Goal: Task Accomplishment & Management: Complete application form

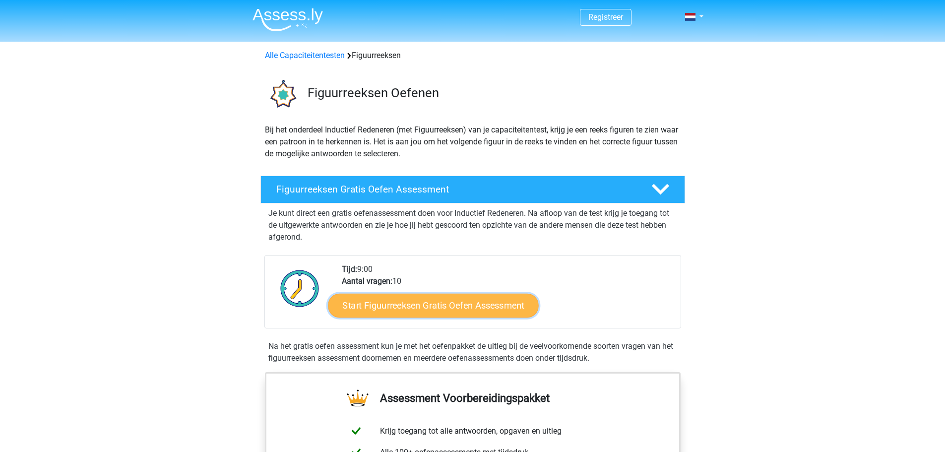
click at [408, 309] on link "Start Figuurreeksen Gratis Oefen Assessment" at bounding box center [433, 305] width 210 height 24
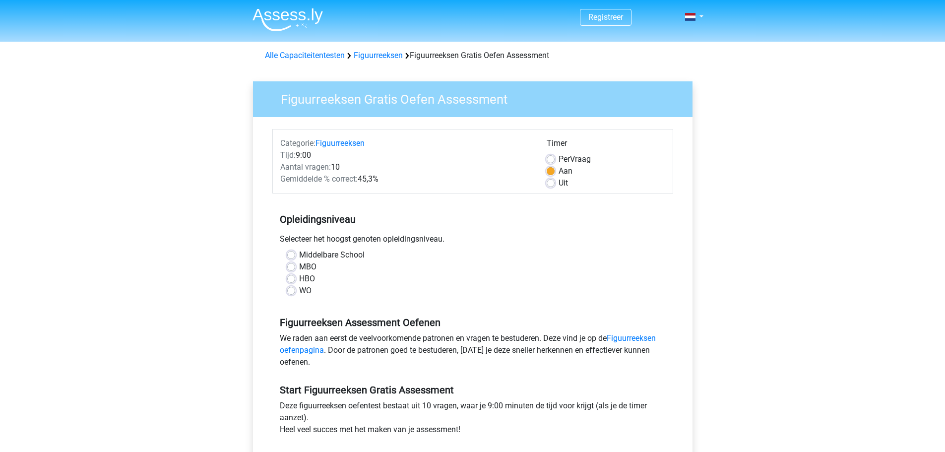
click at [299, 289] on label "WO" at bounding box center [305, 291] width 12 height 12
click at [294, 289] on input "WO" at bounding box center [291, 290] width 8 height 10
radio input "true"
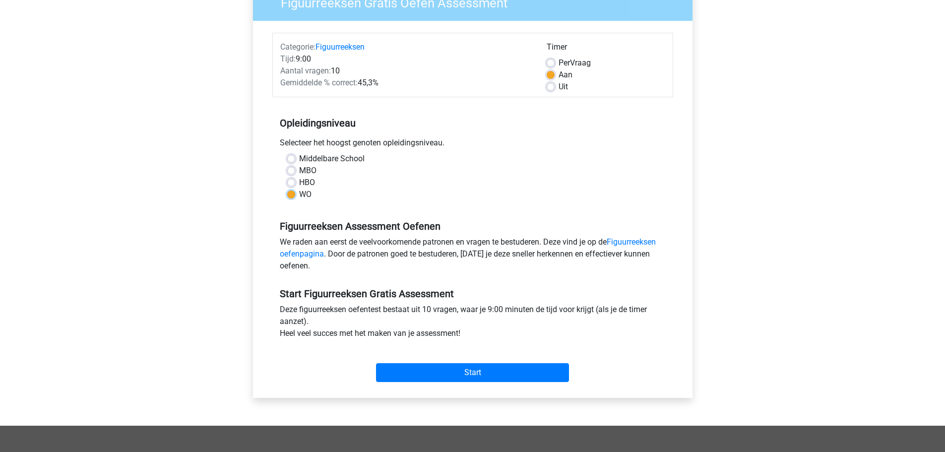
scroll to position [100, 0]
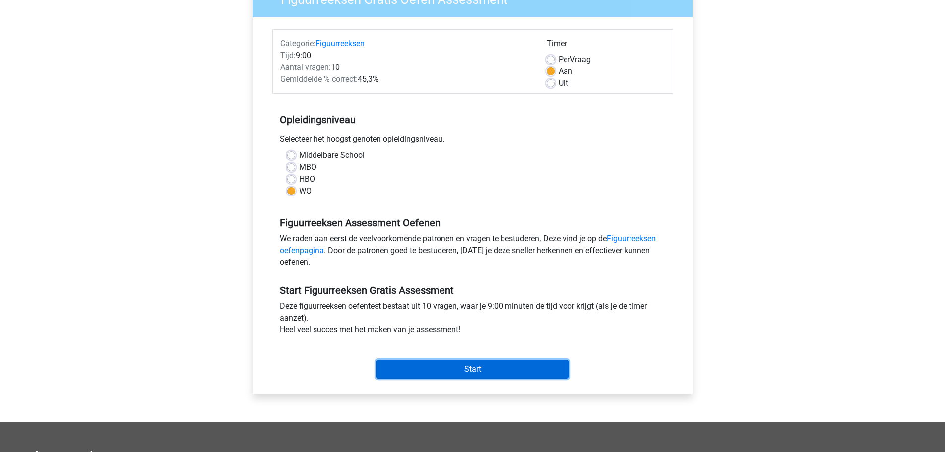
click at [462, 373] on input "Start" at bounding box center [472, 369] width 193 height 19
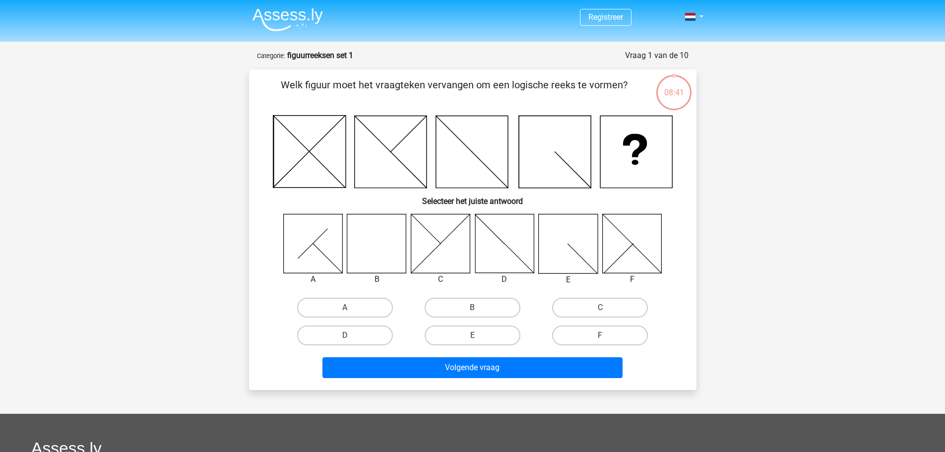
click at [386, 247] on icon at bounding box center [376, 243] width 59 height 59
click at [455, 305] on label "B" at bounding box center [473, 308] width 96 height 20
click at [472, 308] on input "B" at bounding box center [475, 311] width 6 height 6
radio input "true"
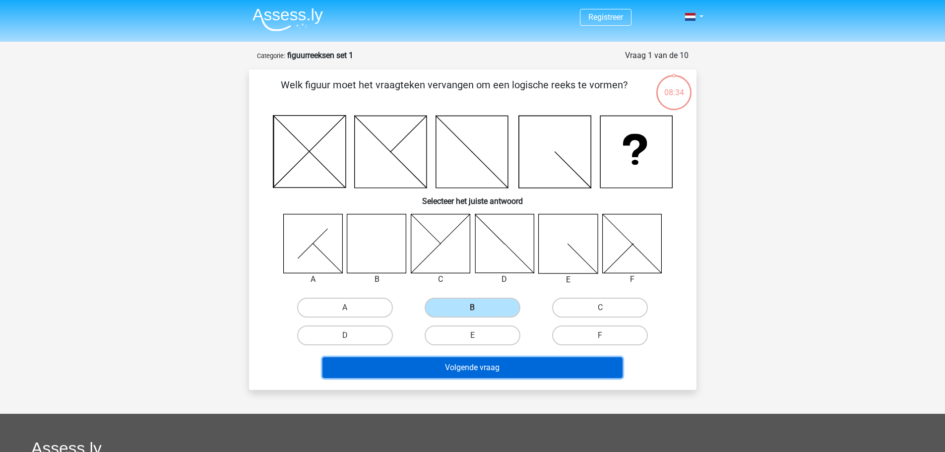
click at [452, 365] on button "Volgende vraag" at bounding box center [472, 367] width 300 height 21
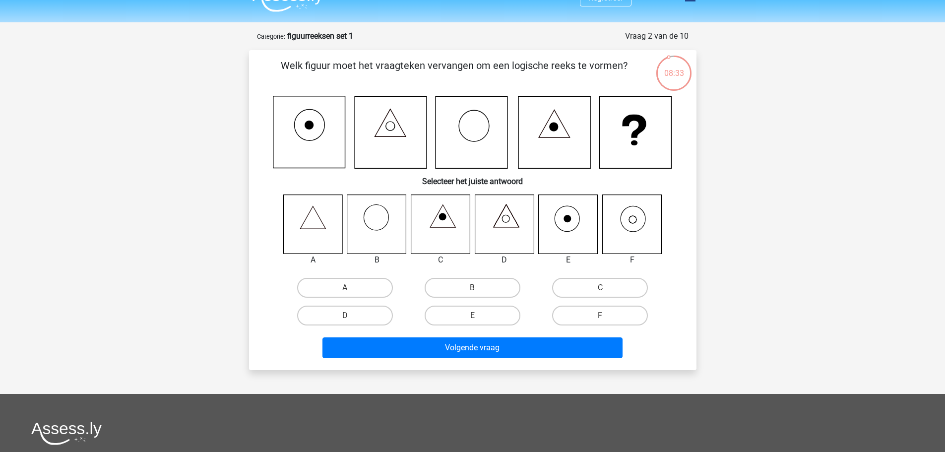
scroll to position [18, 0]
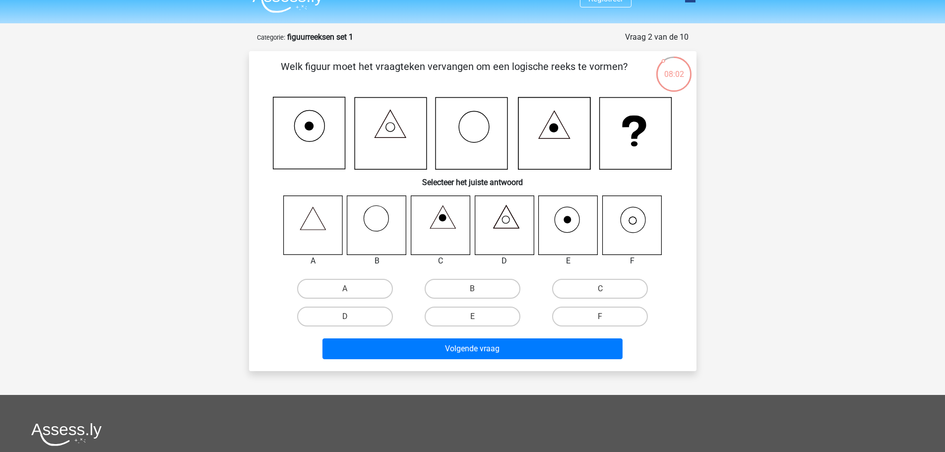
click at [625, 211] on icon at bounding box center [631, 224] width 59 height 59
click at [580, 311] on label "F" at bounding box center [600, 317] width 96 height 20
click at [600, 316] on input "F" at bounding box center [603, 319] width 6 height 6
radio input "true"
click at [536, 360] on div "Volgende vraag" at bounding box center [472, 350] width 383 height 25
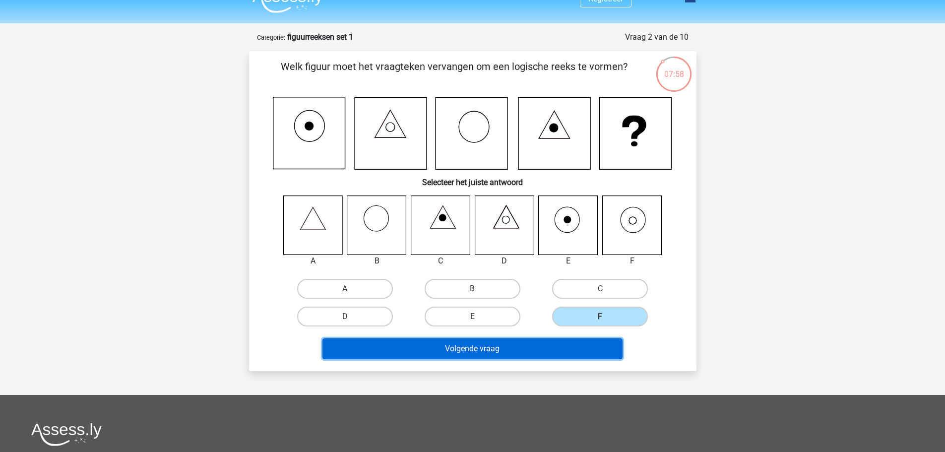
click at [531, 354] on button "Volgende vraag" at bounding box center [472, 348] width 300 height 21
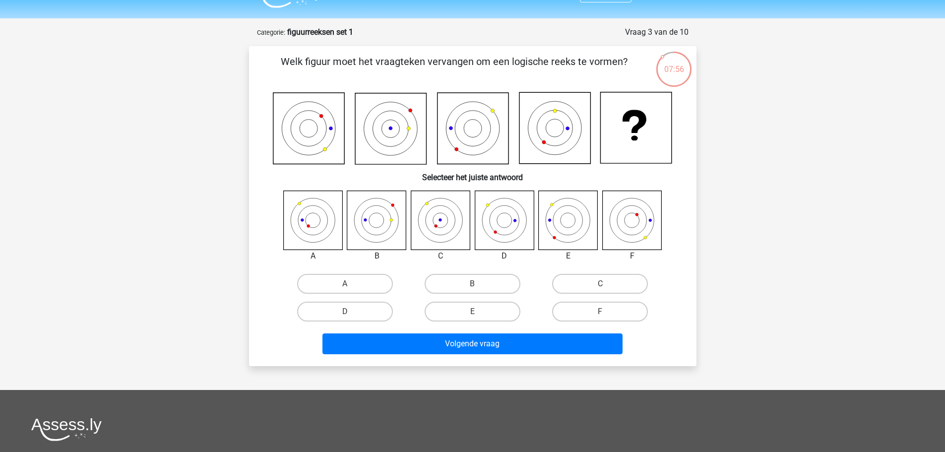
scroll to position [22, 0]
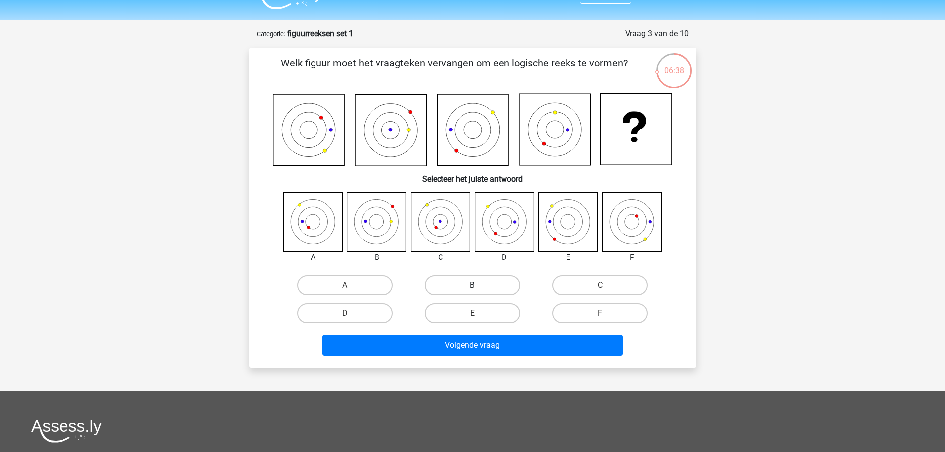
click at [449, 290] on label "B" at bounding box center [473, 285] width 96 height 20
click at [472, 290] on input "B" at bounding box center [475, 288] width 6 height 6
radio input "true"
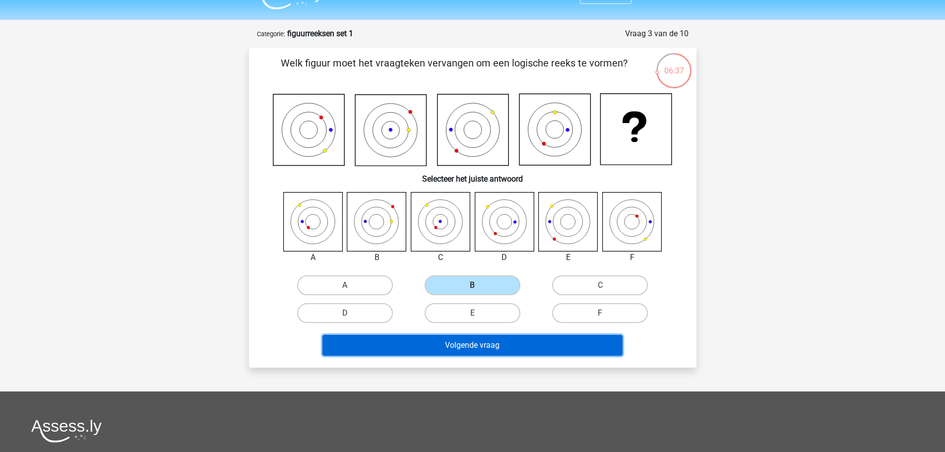
click at [450, 347] on button "Volgende vraag" at bounding box center [472, 345] width 300 height 21
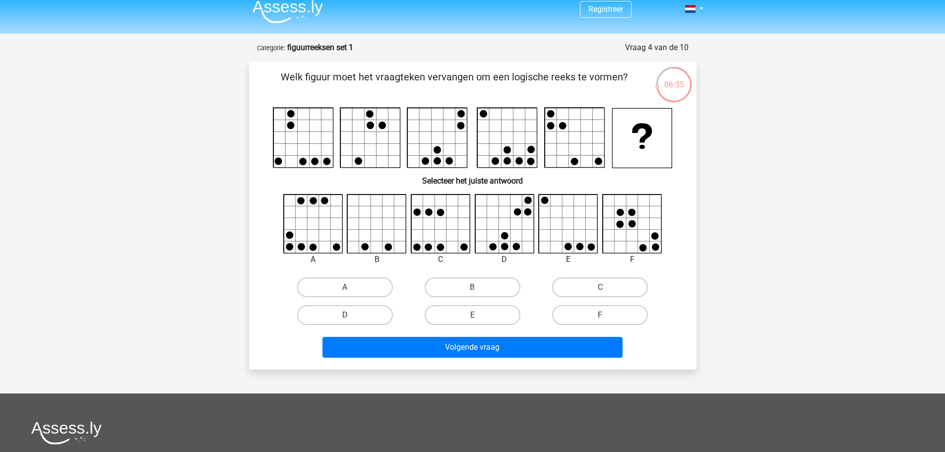
scroll to position [7, 0]
click at [495, 326] on div "E" at bounding box center [472, 316] width 127 height 28
click at [492, 322] on label "E" at bounding box center [473, 316] width 96 height 20
click at [479, 322] on input "E" at bounding box center [475, 318] width 6 height 6
radio input "true"
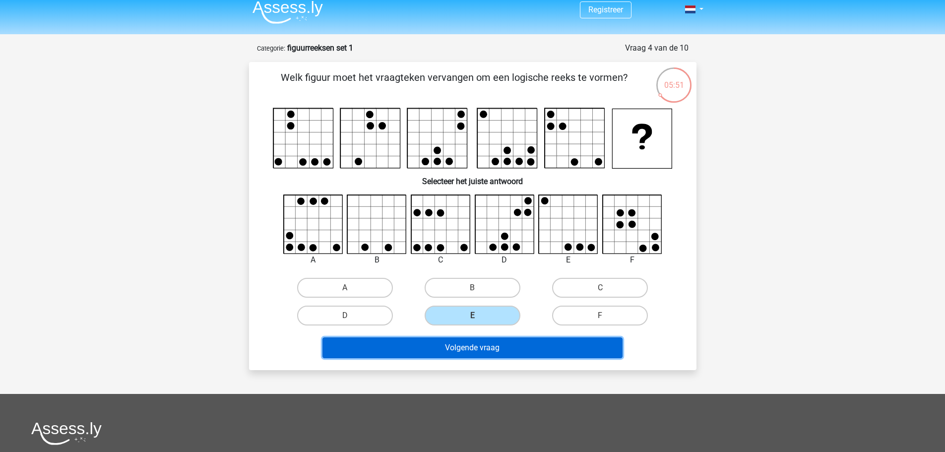
click at [490, 345] on button "Volgende vraag" at bounding box center [472, 347] width 300 height 21
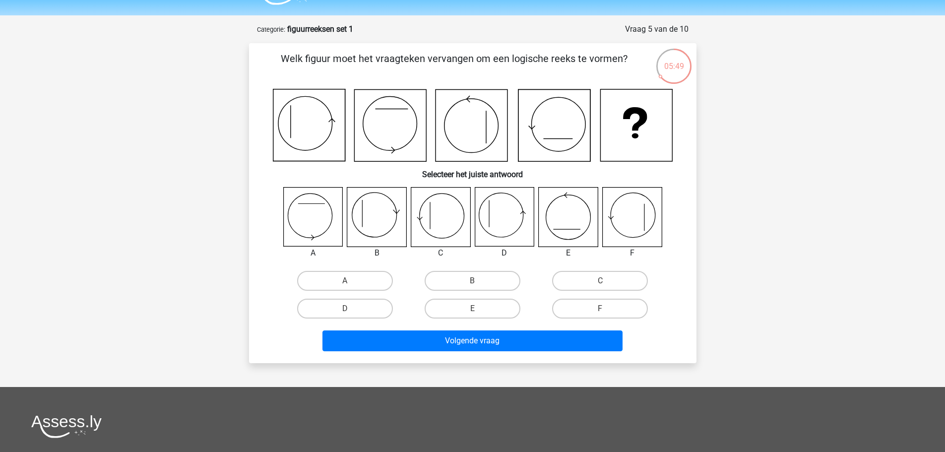
scroll to position [25, 0]
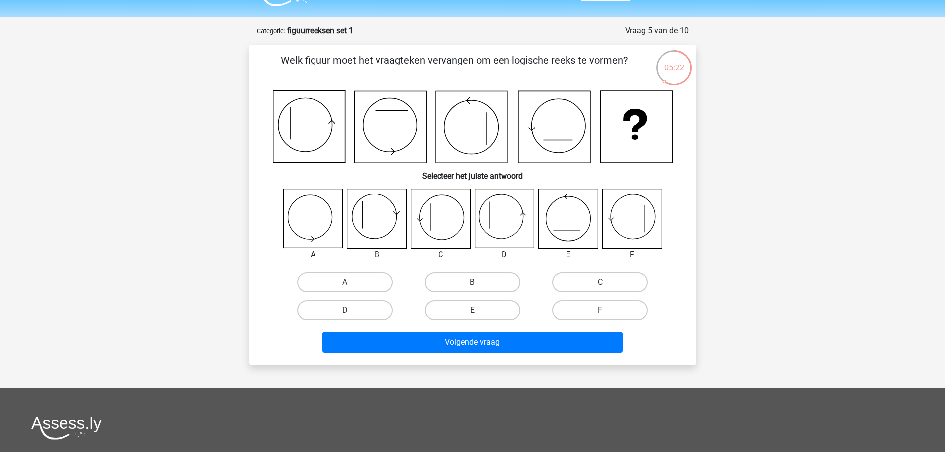
click at [505, 220] on icon at bounding box center [504, 218] width 59 height 59
click at [380, 310] on label "D" at bounding box center [345, 310] width 96 height 20
click at [351, 310] on input "D" at bounding box center [348, 313] width 6 height 6
radio input "true"
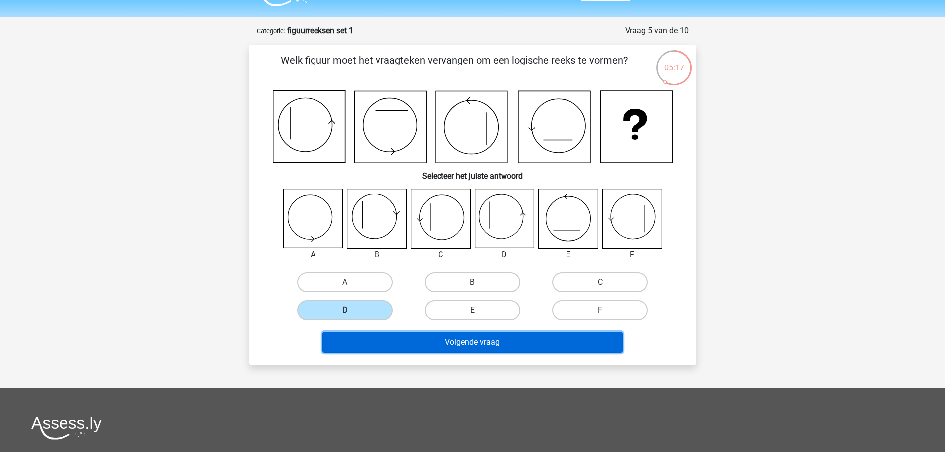
click at [408, 334] on button "Volgende vraag" at bounding box center [472, 342] width 300 height 21
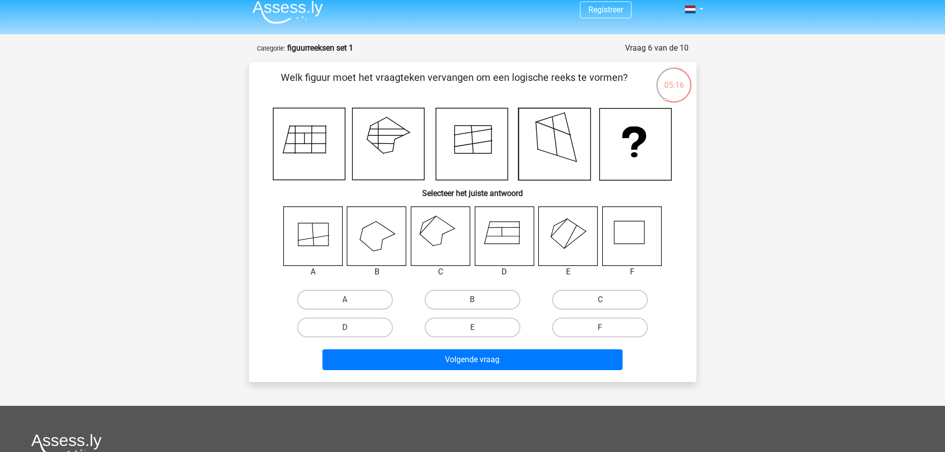
scroll to position [5, 0]
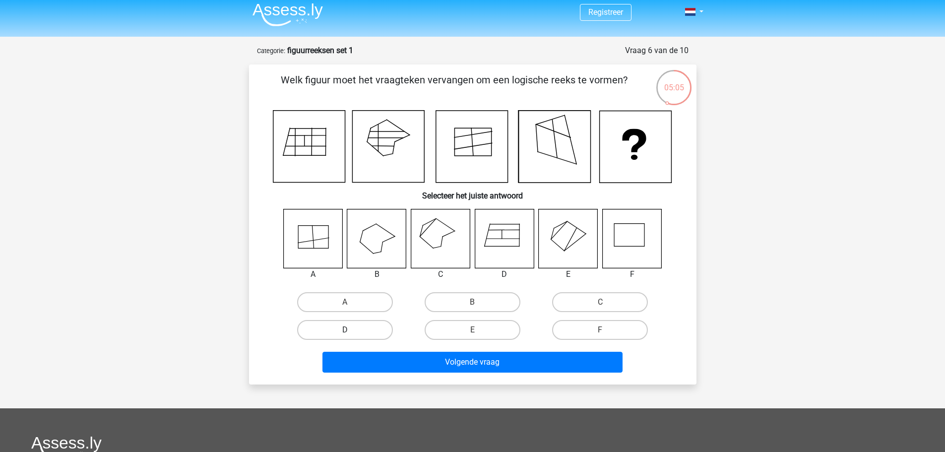
click at [375, 336] on label "D" at bounding box center [345, 330] width 96 height 20
click at [351, 336] on input "D" at bounding box center [348, 333] width 6 height 6
radio input "true"
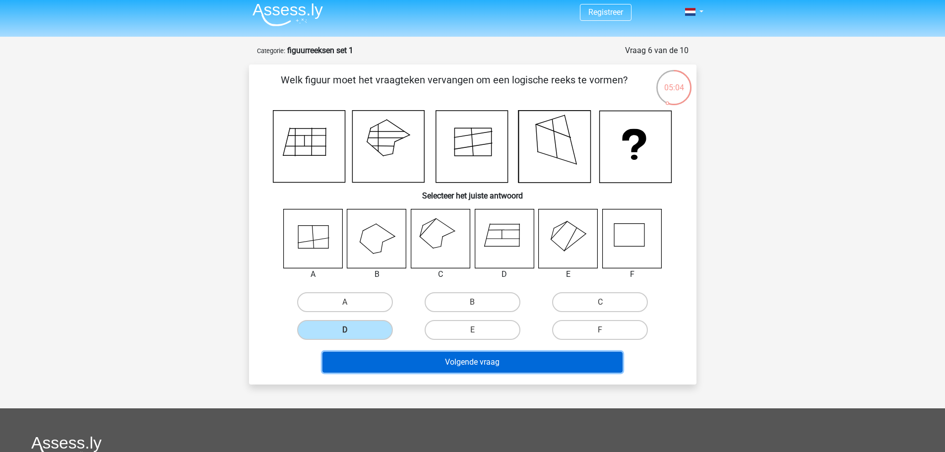
click at [419, 362] on button "Volgende vraag" at bounding box center [472, 362] width 300 height 21
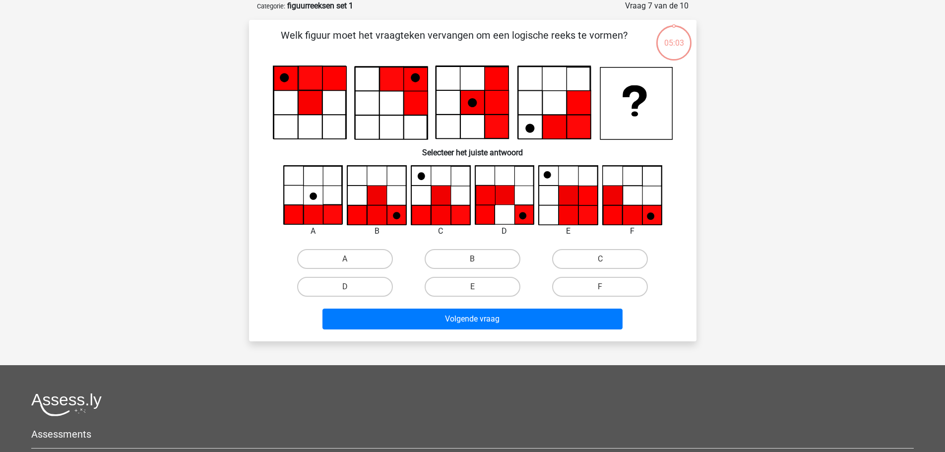
scroll to position [0, 0]
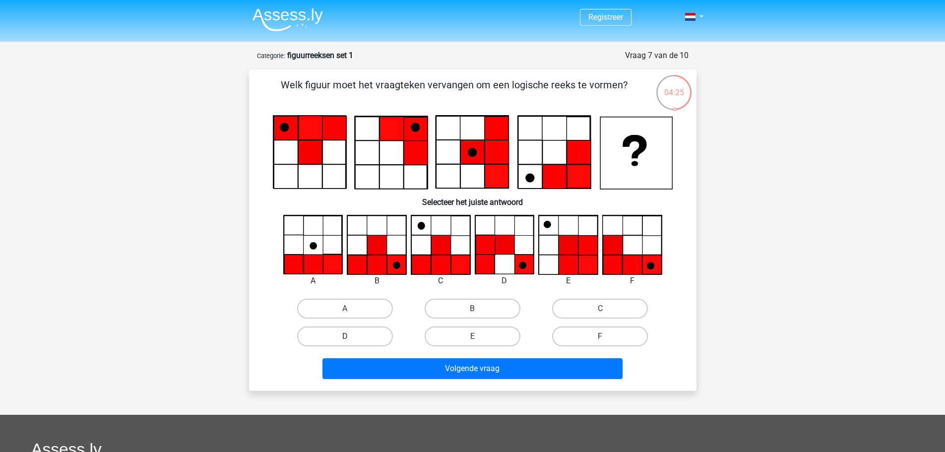
click at [318, 339] on label "D" at bounding box center [345, 336] width 96 height 20
click at [345, 339] on input "D" at bounding box center [348, 339] width 6 height 6
radio input "true"
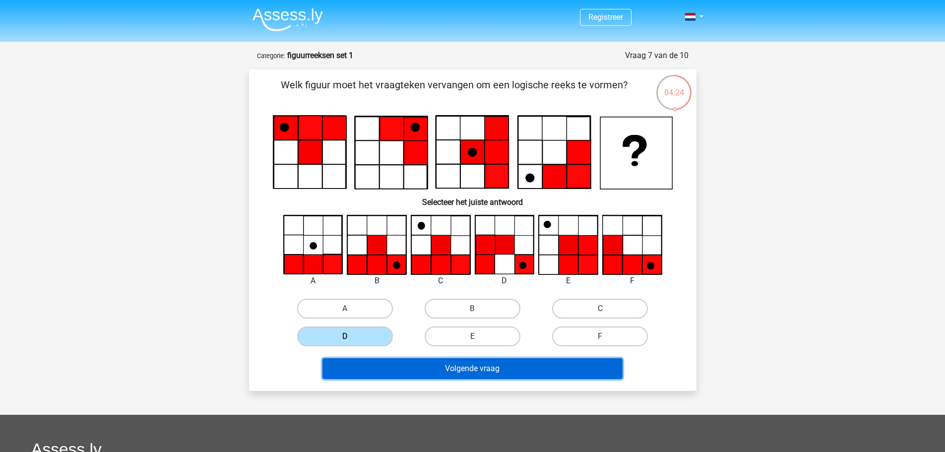
click at [362, 363] on button "Volgende vraag" at bounding box center [472, 368] width 300 height 21
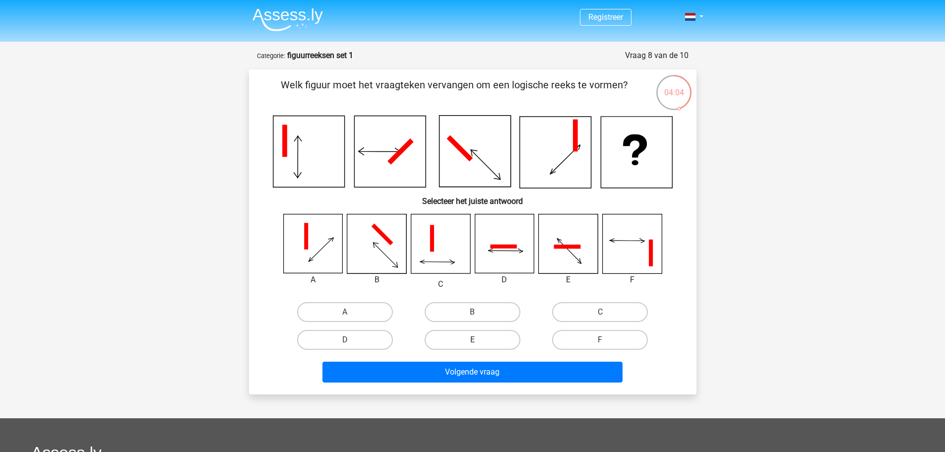
click at [468, 342] on label "E" at bounding box center [473, 340] width 96 height 20
click at [472, 342] on input "E" at bounding box center [475, 343] width 6 height 6
radio input "true"
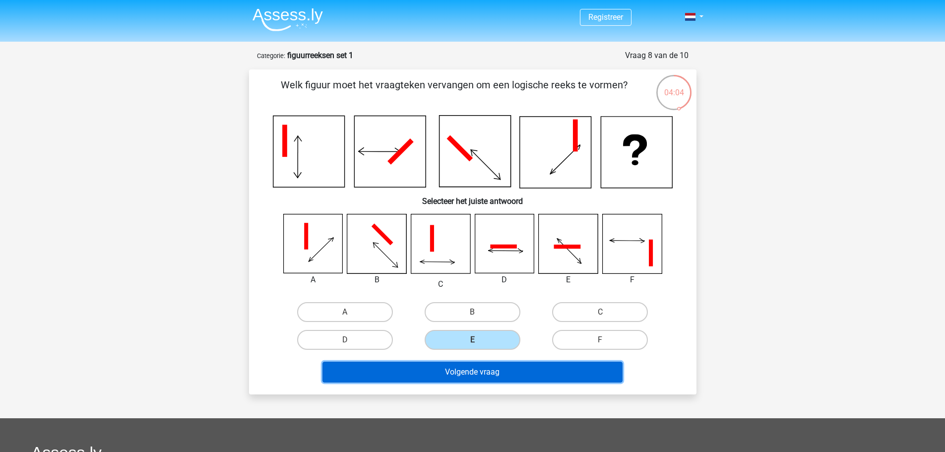
click at [464, 373] on button "Volgende vraag" at bounding box center [472, 372] width 300 height 21
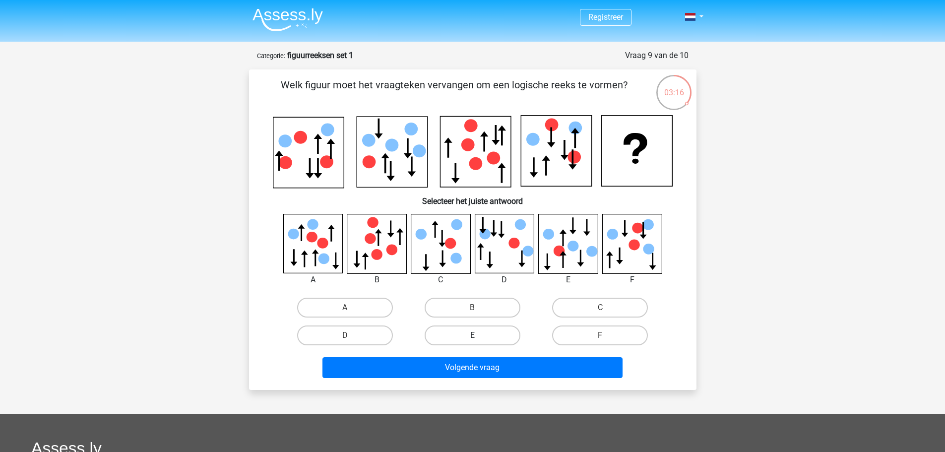
click at [490, 337] on label "E" at bounding box center [473, 335] width 96 height 20
click at [479, 337] on input "E" at bounding box center [475, 338] width 6 height 6
radio input "true"
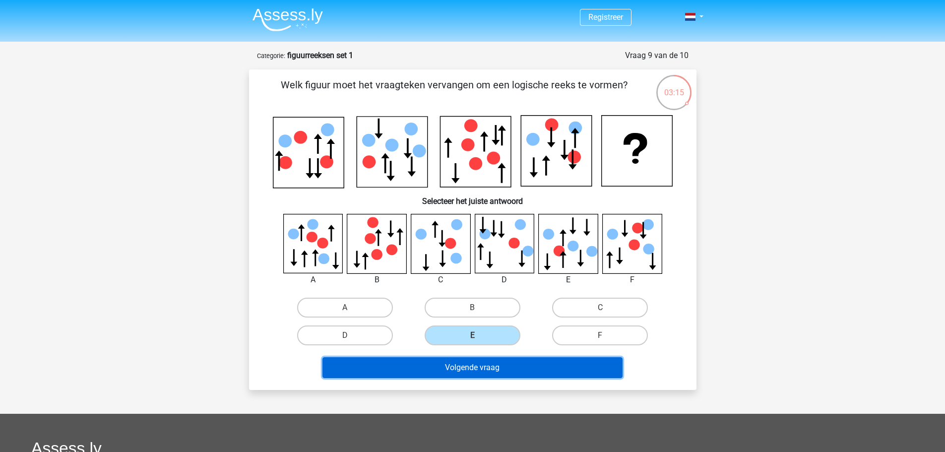
click at [472, 363] on button "Volgende vraag" at bounding box center [472, 367] width 300 height 21
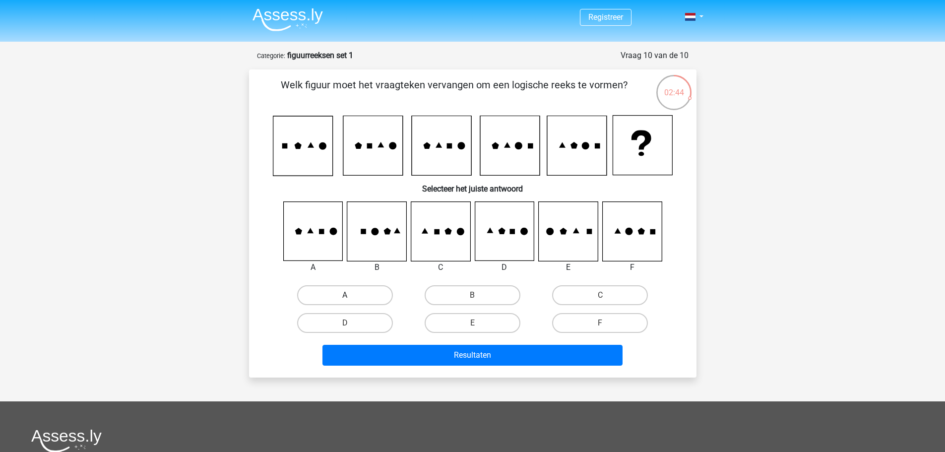
click at [365, 293] on label "A" at bounding box center [345, 295] width 96 height 20
click at [351, 295] on input "A" at bounding box center [348, 298] width 6 height 6
radio input "true"
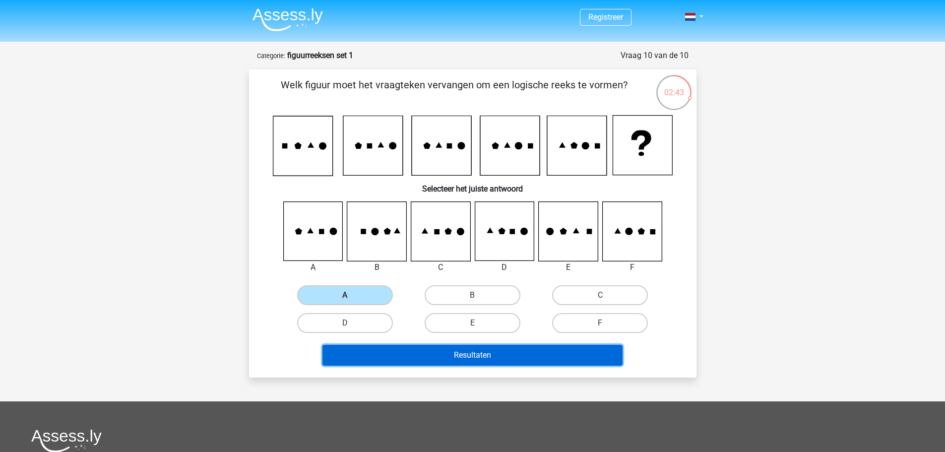
click at [402, 358] on button "Resultaten" at bounding box center [472, 355] width 300 height 21
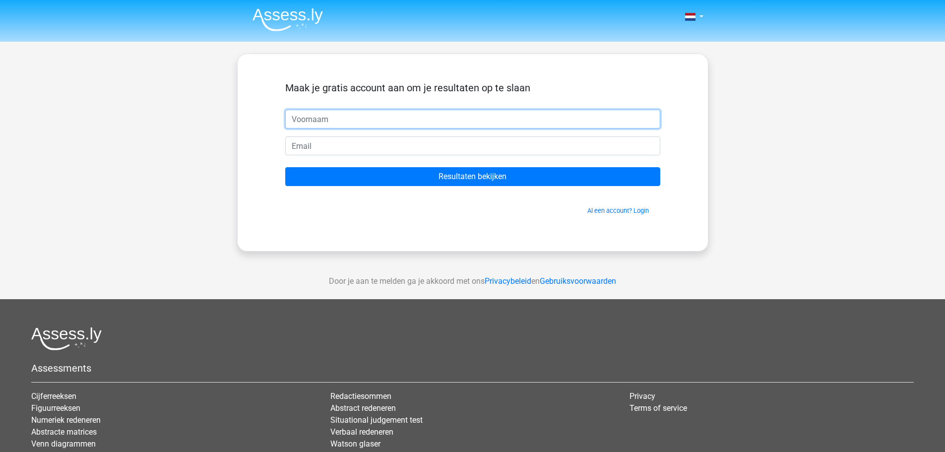
click at [380, 117] on input "text" at bounding box center [472, 119] width 375 height 19
type input "robin"
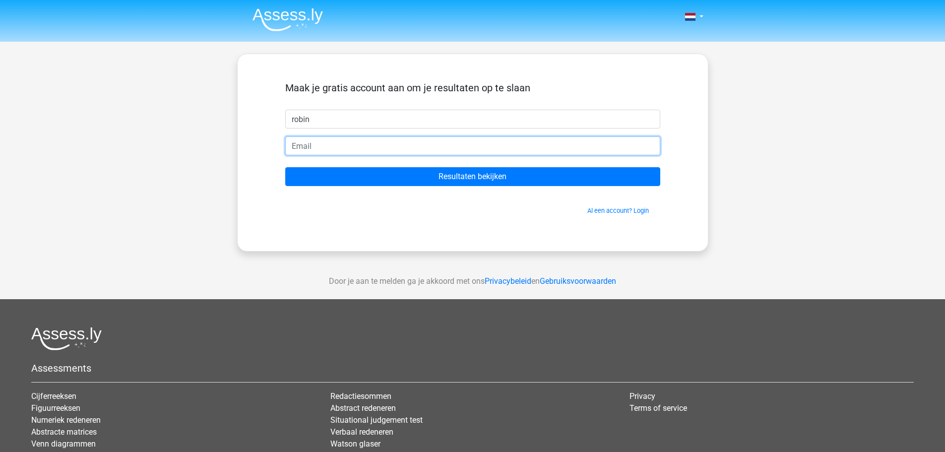
click at [353, 141] on input "email" at bounding box center [472, 145] width 375 height 19
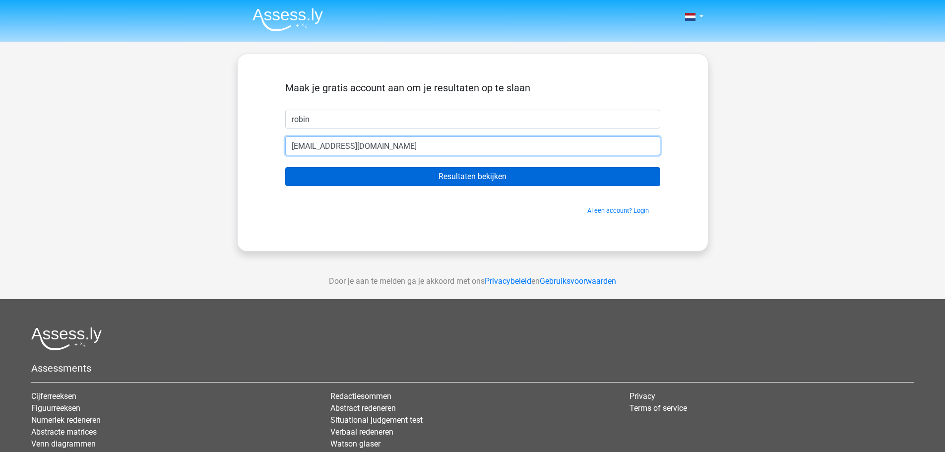
type input "[EMAIL_ADDRESS][DOMAIN_NAME]"
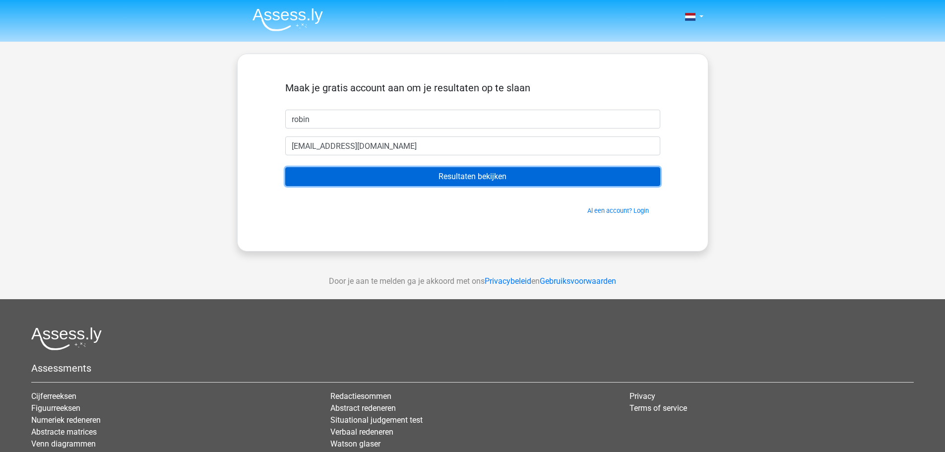
click at [343, 172] on input "Resultaten bekijken" at bounding box center [472, 176] width 375 height 19
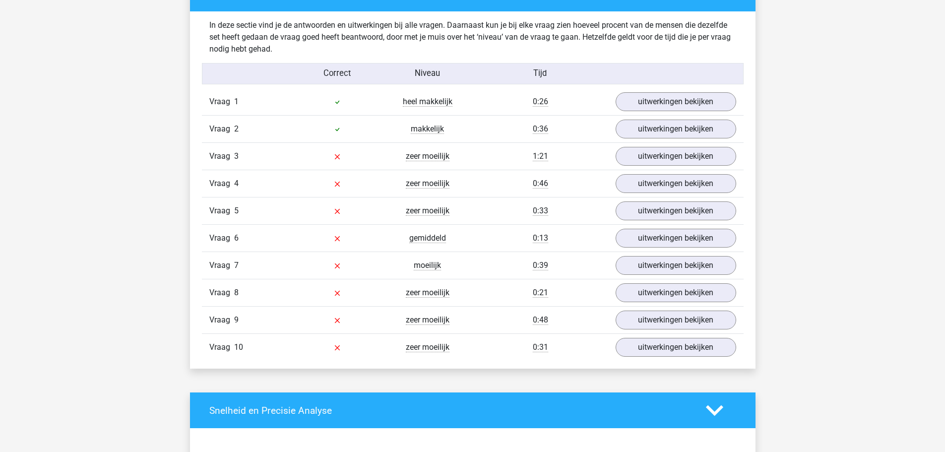
scroll to position [772, 0]
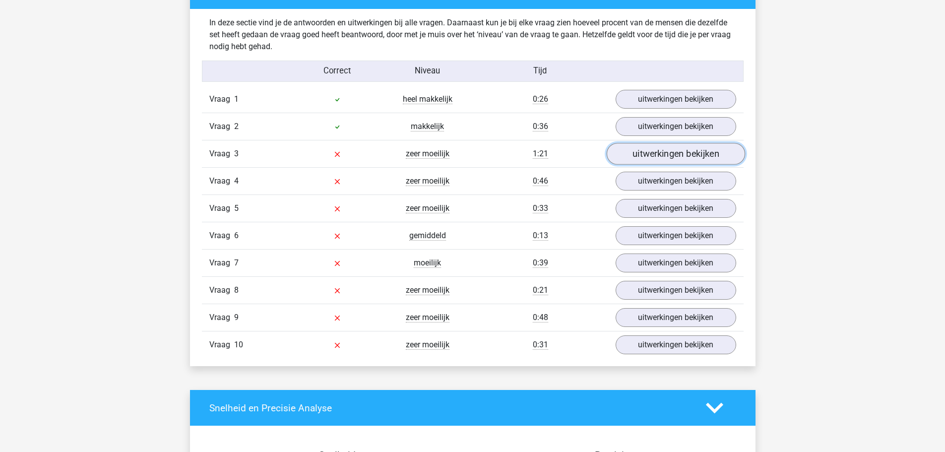
click at [645, 158] on link "uitwerkingen bekijken" at bounding box center [675, 154] width 138 height 22
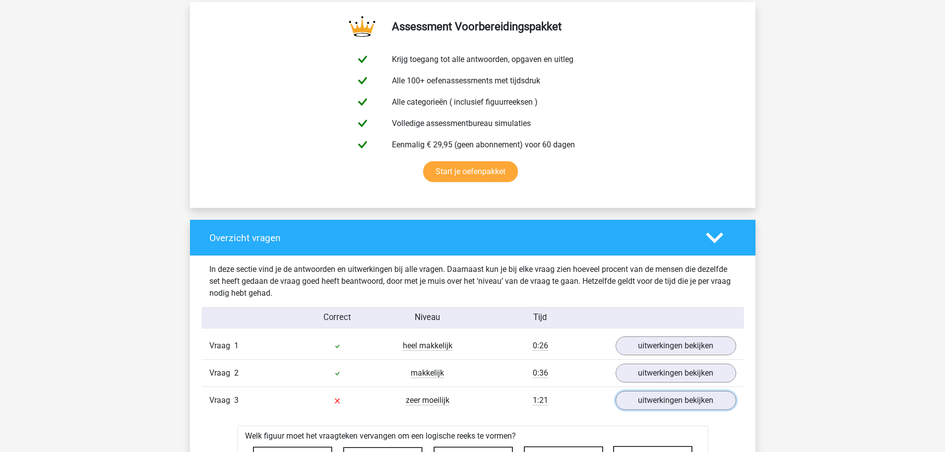
scroll to position [527, 0]
